Goal: Information Seeking & Learning: Learn about a topic

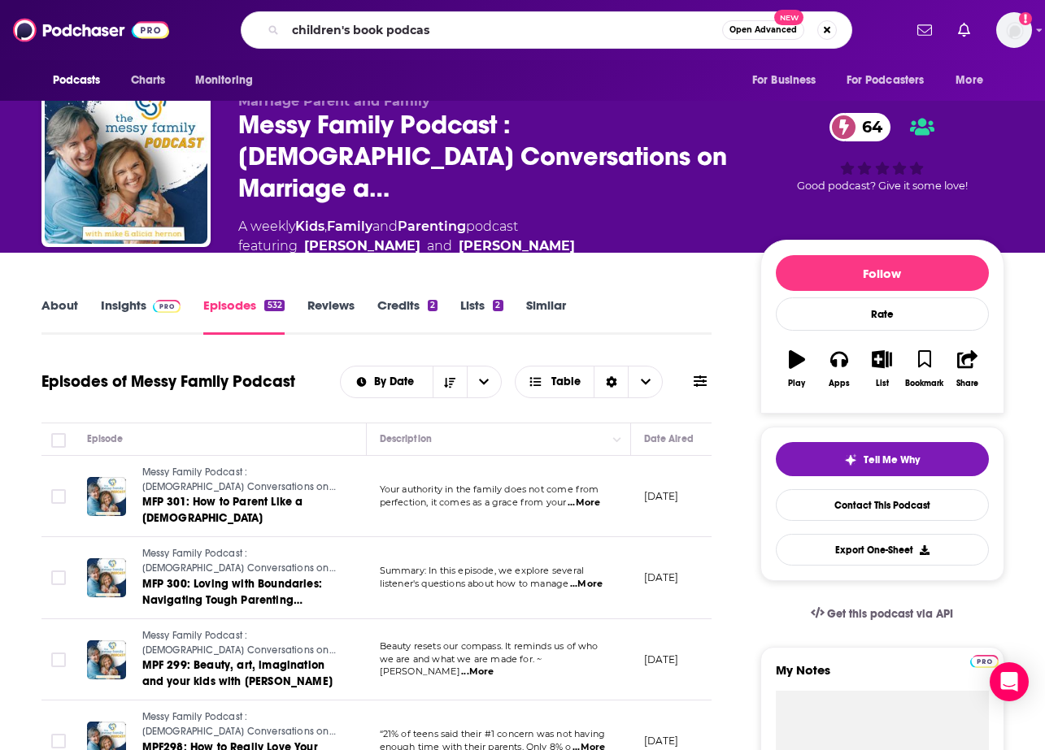
type input "children's book podcast"
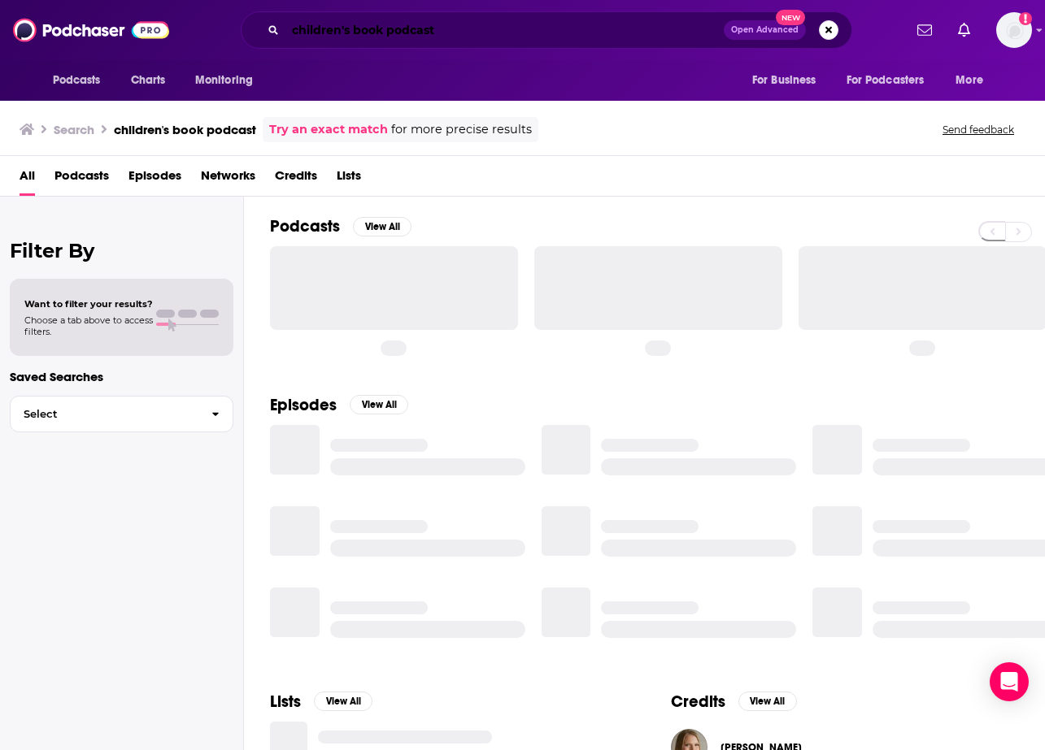
click at [452, 35] on input "children's book podcast" at bounding box center [504, 30] width 438 height 26
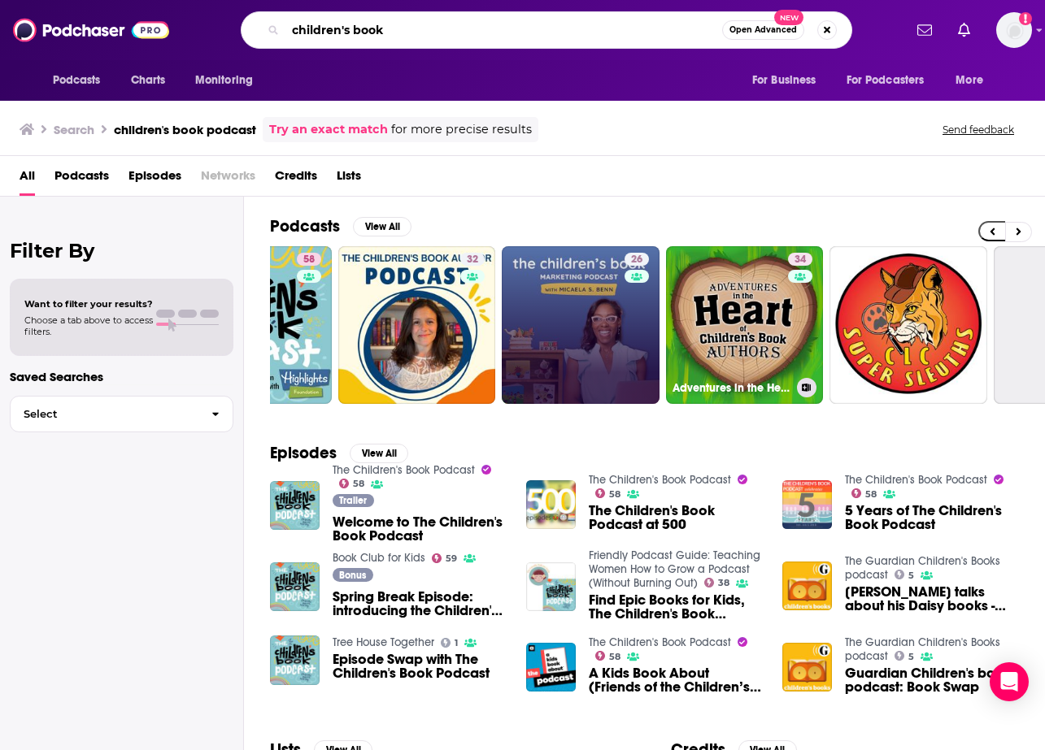
scroll to position [0, 37]
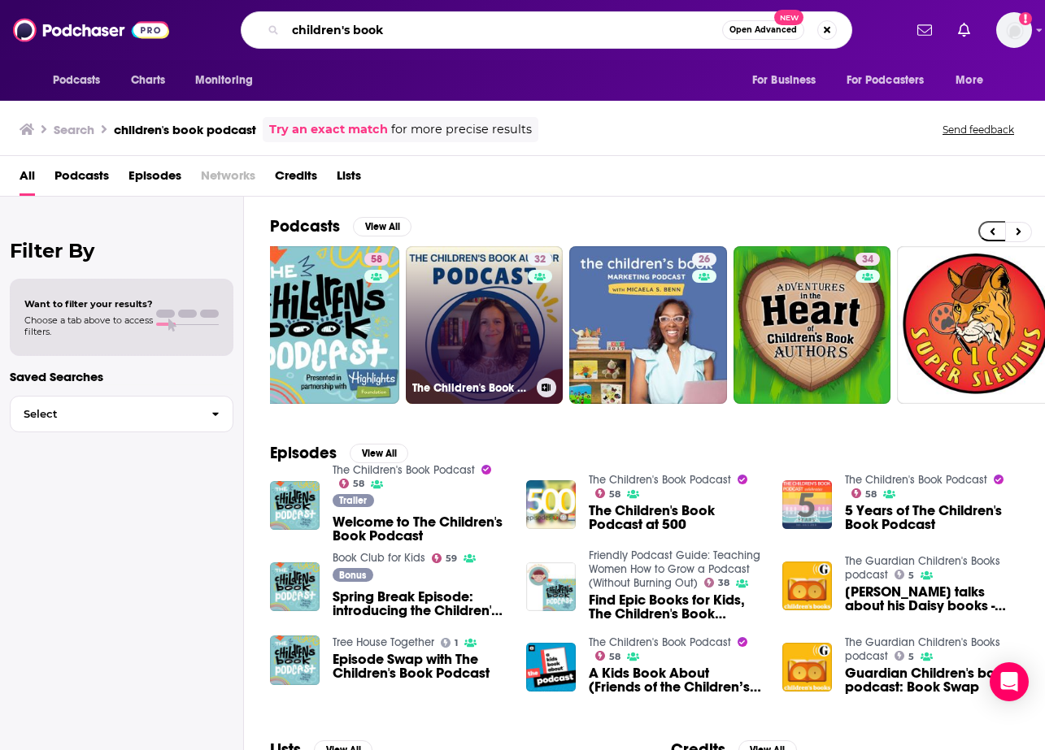
type input "children's book"
click at [506, 362] on link "32 The Children's Book Author Podcast" at bounding box center [485, 325] width 158 height 158
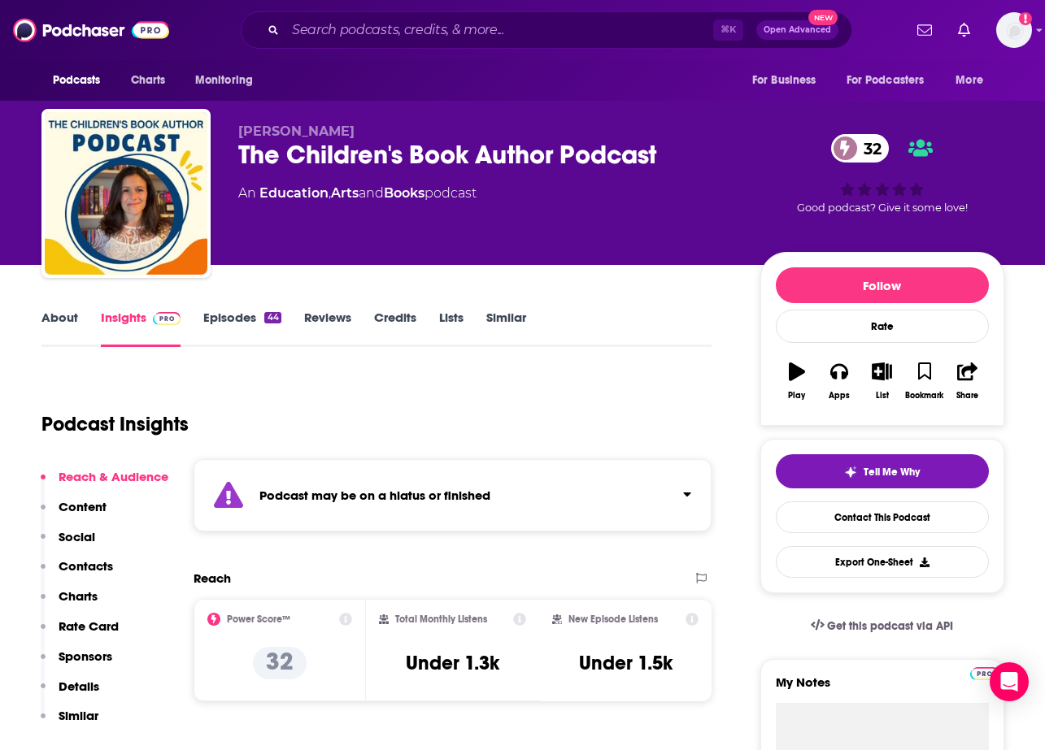
scroll to position [14, 0]
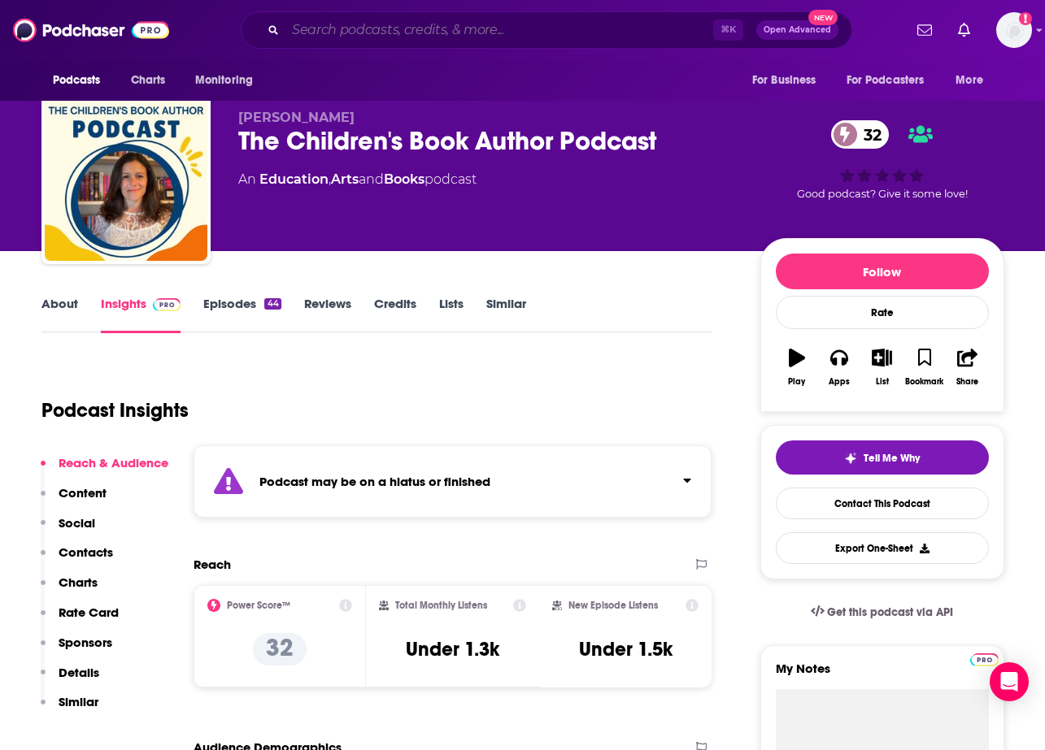
click at [377, 27] on input "Search podcasts, credits, & more..." at bounding box center [499, 30] width 428 height 26
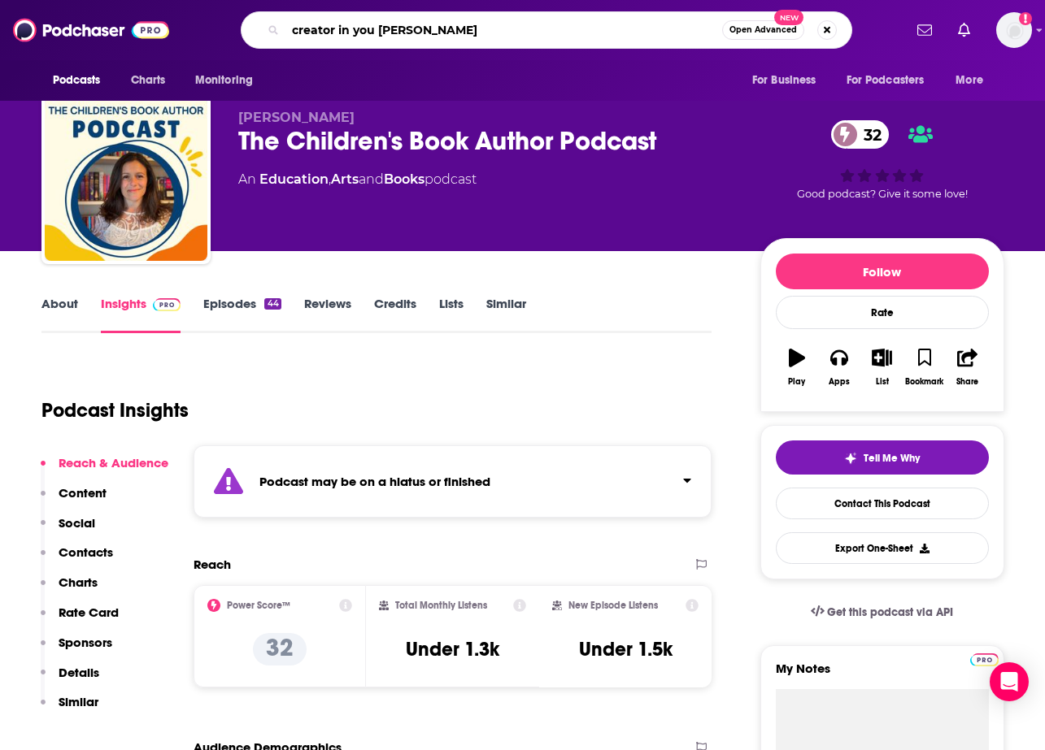
type input "creator in you [PERSON_NAME]"
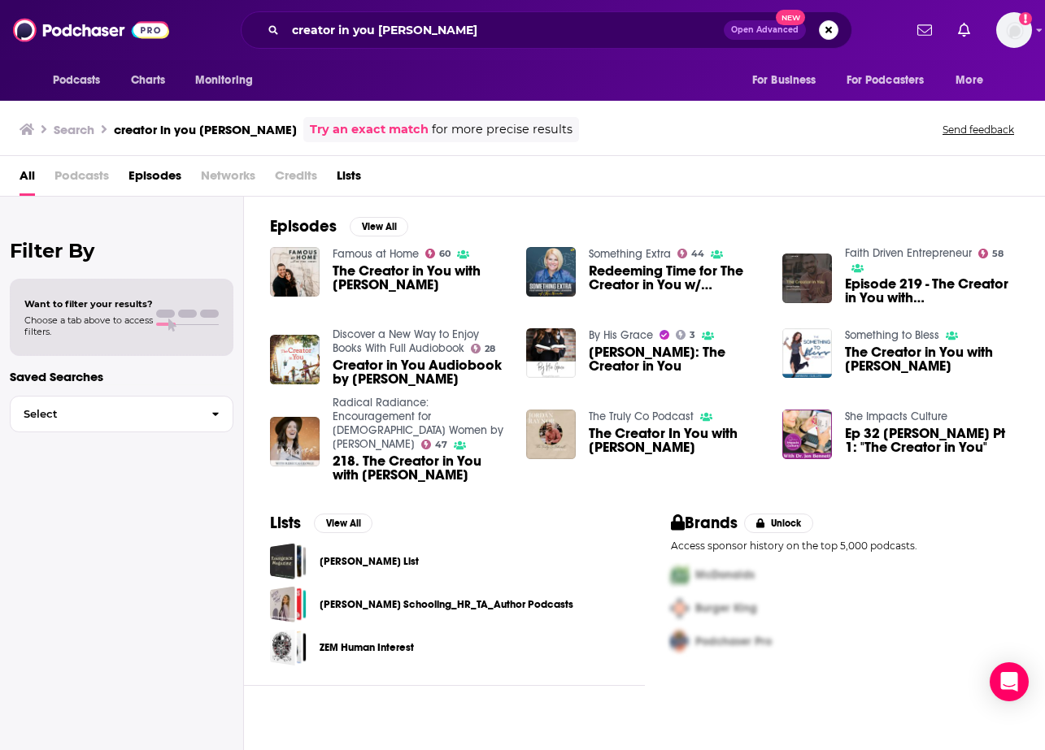
click at [156, 176] on span "Episodes" at bounding box center [154, 179] width 53 height 33
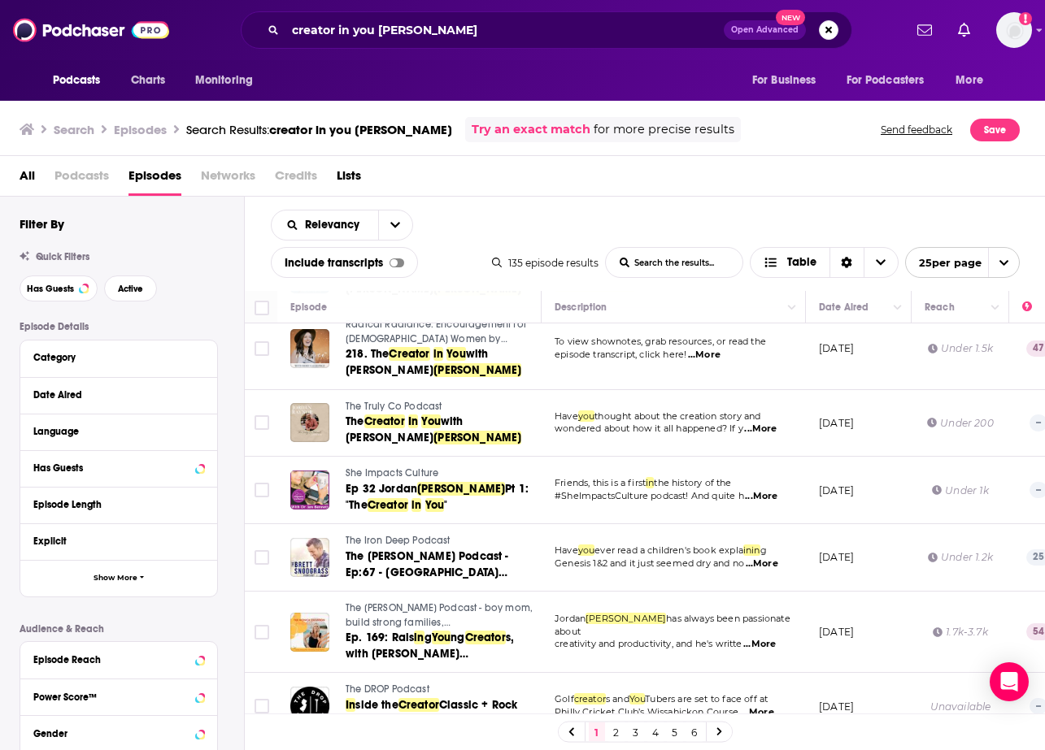
scroll to position [422, 0]
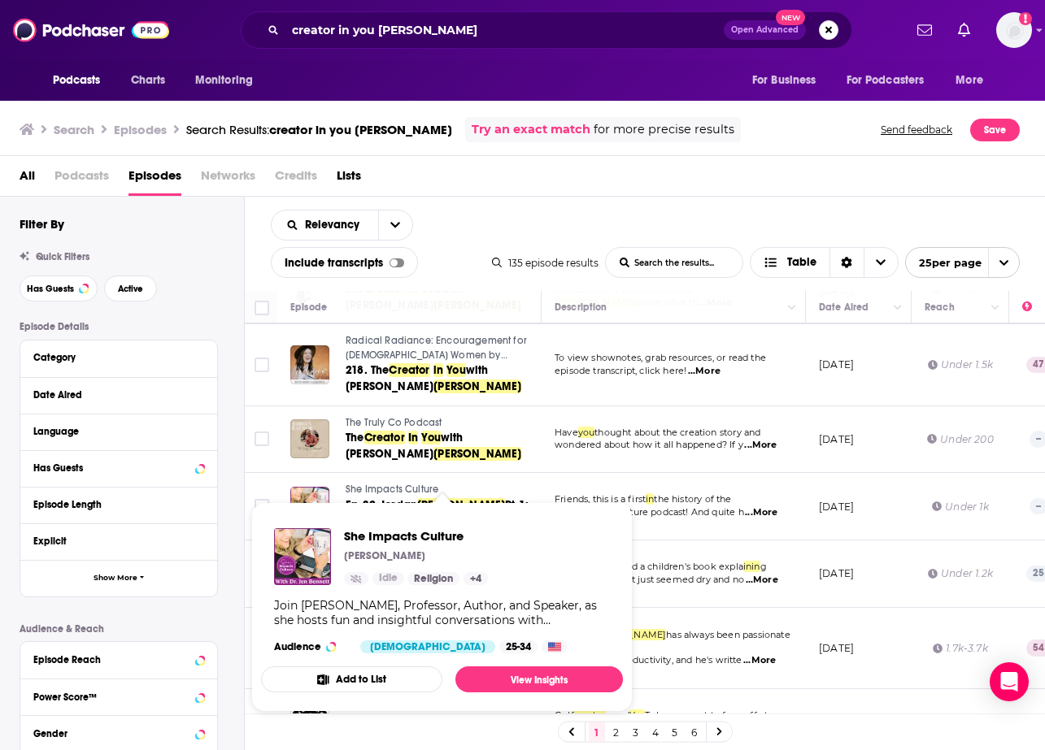
click at [387, 484] on span "She Impacts Culture" at bounding box center [392, 489] width 93 height 11
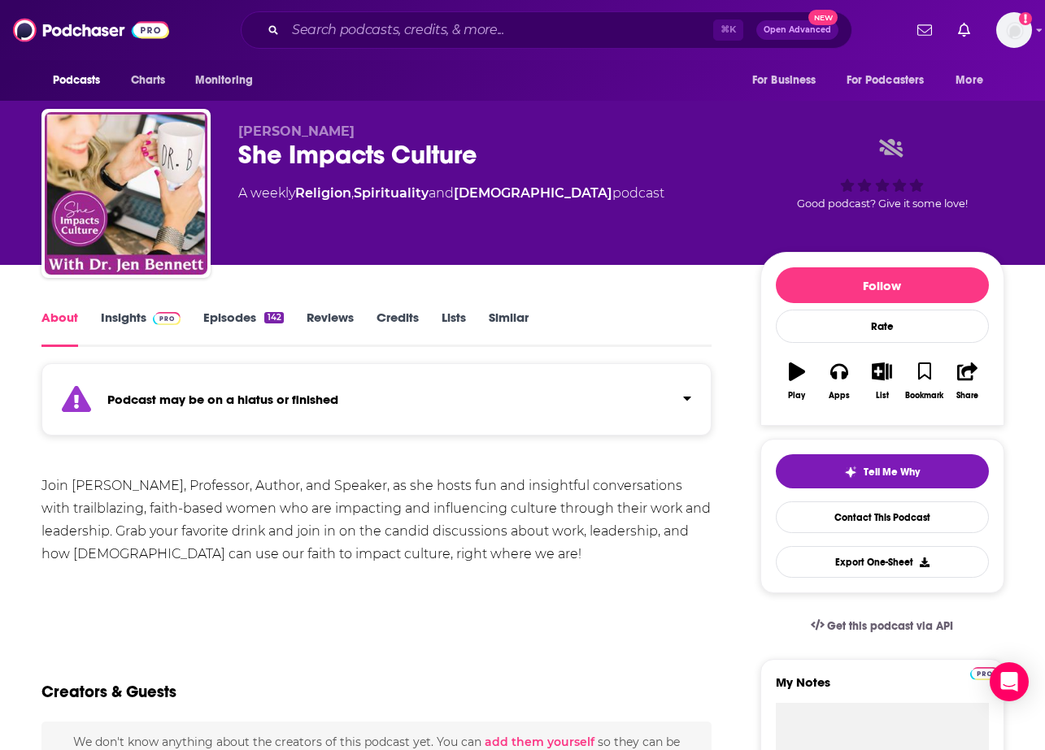
click at [216, 320] on link "Episodes 142" at bounding box center [243, 328] width 80 height 37
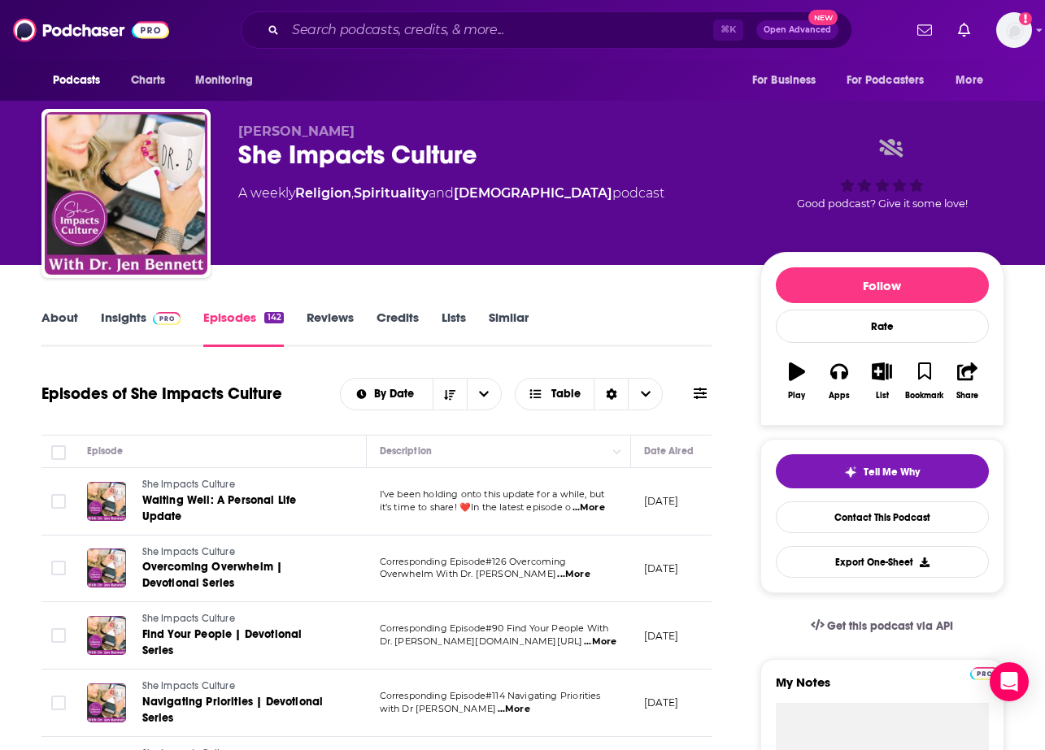
click at [128, 320] on link "Insights" at bounding box center [141, 328] width 80 height 37
